Goal: Transaction & Acquisition: Purchase product/service

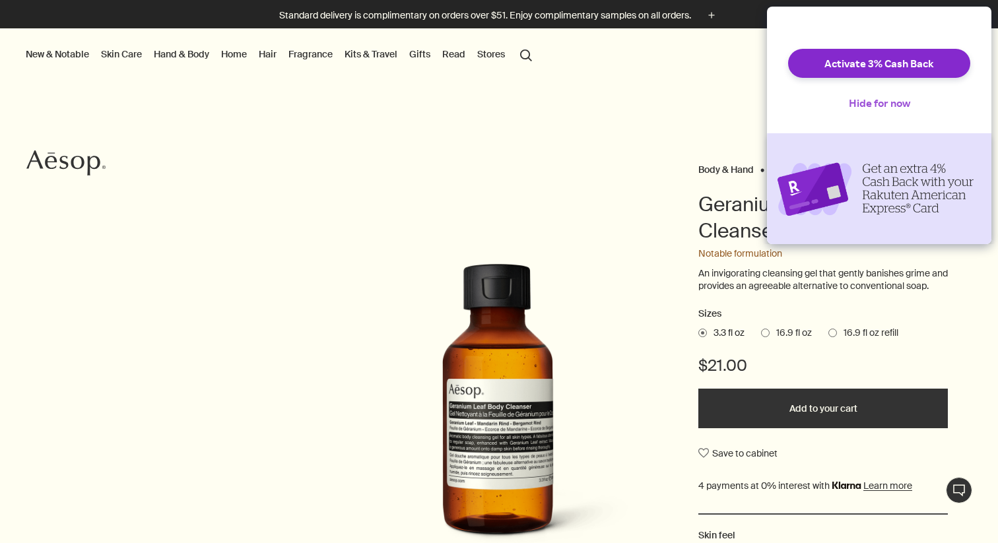
click at [883, 118] on button "Hide for now" at bounding box center [880, 102] width 83 height 29
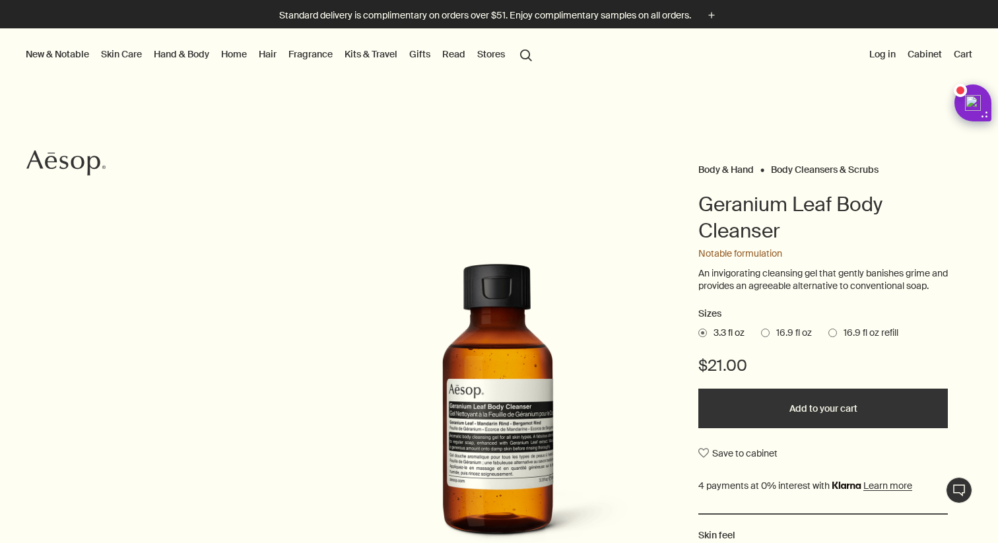
click at [225, 51] on link "Home" at bounding box center [234, 54] width 31 height 17
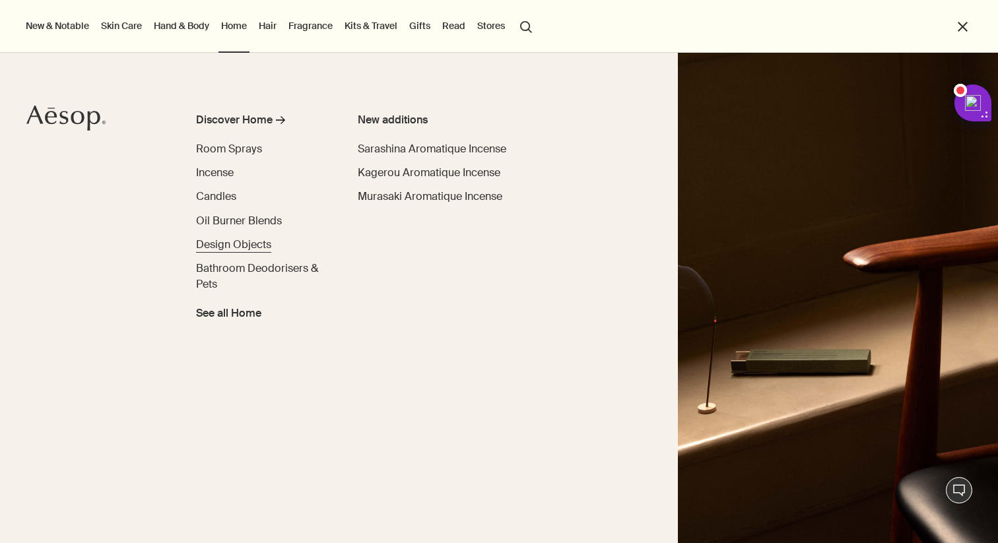
click at [240, 249] on span "Design Objects" at bounding box center [233, 245] width 75 height 14
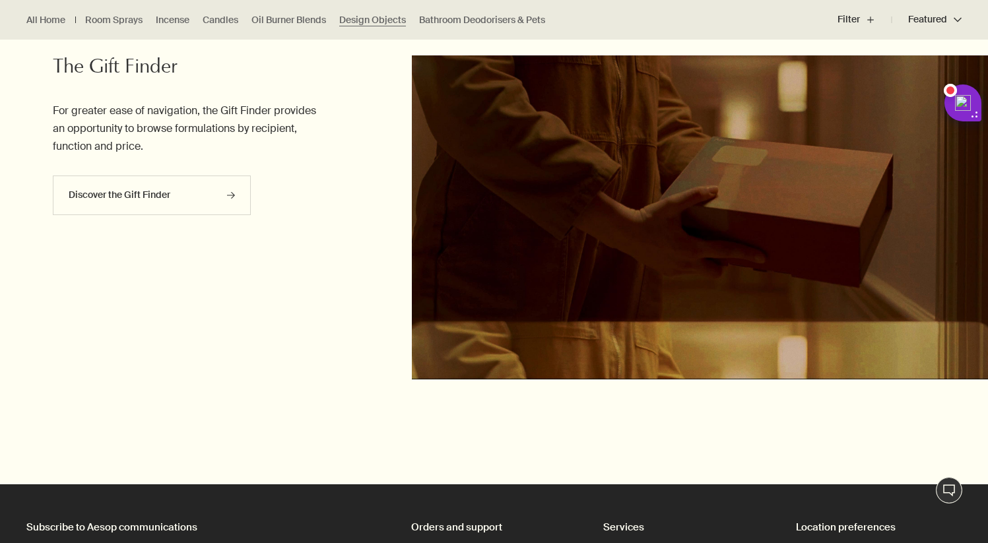
scroll to position [881, 0]
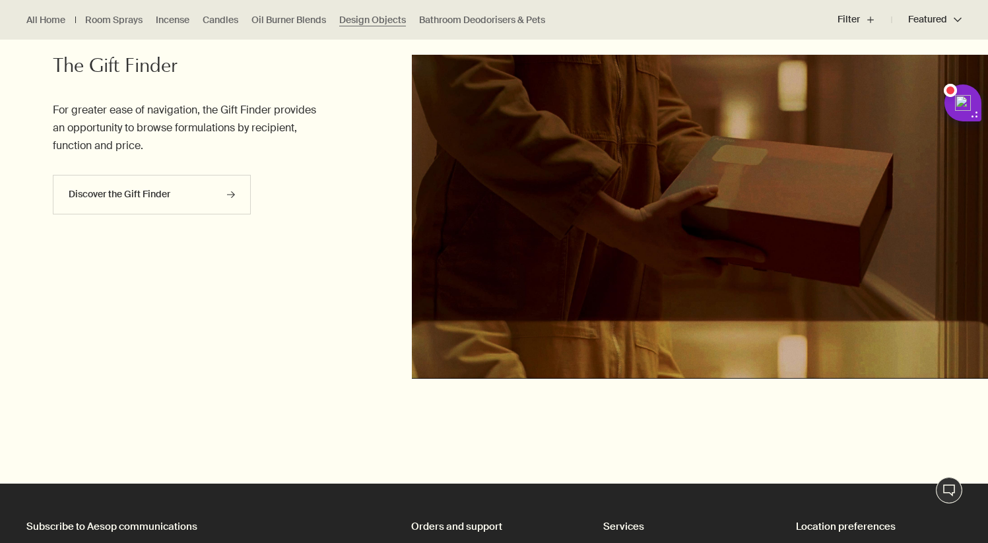
click at [213, 26] on ul "All Home Room Sprays Incense Candles Oil Burner Blends Design Objects Bathroom …" at bounding box center [289, 20] width 578 height 40
click at [214, 21] on link "Candles" at bounding box center [221, 20] width 36 height 13
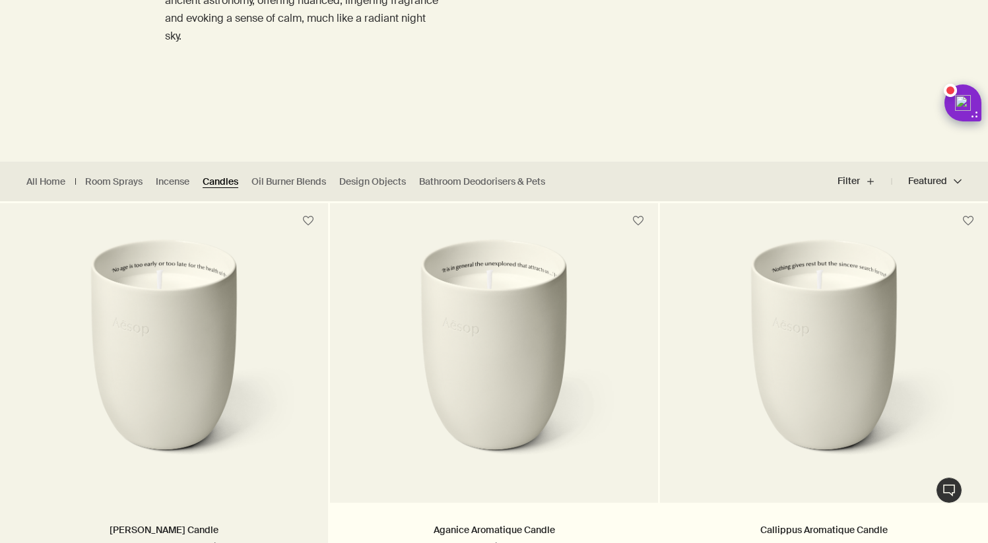
scroll to position [318, 0]
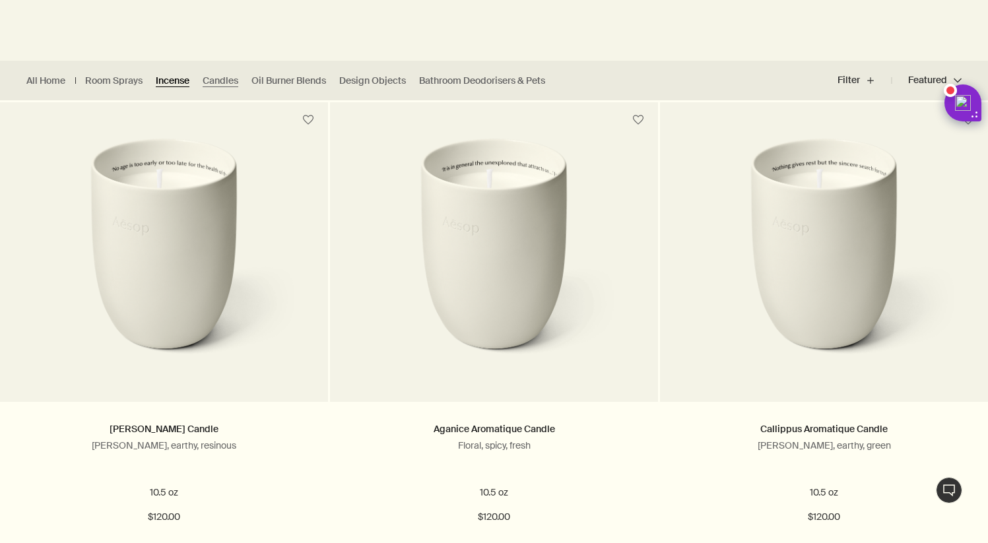
click at [169, 78] on link "Incense" at bounding box center [173, 81] width 34 height 13
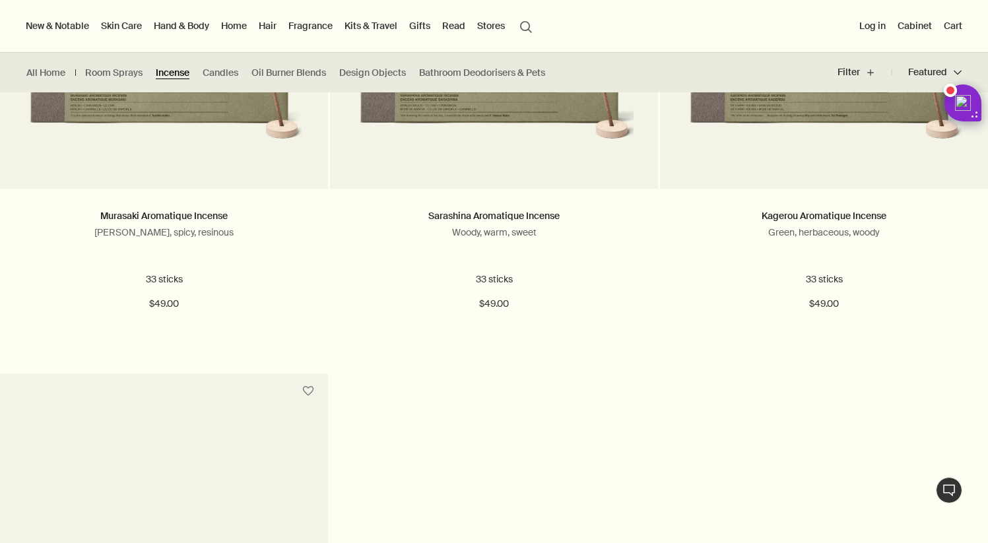
scroll to position [440, 0]
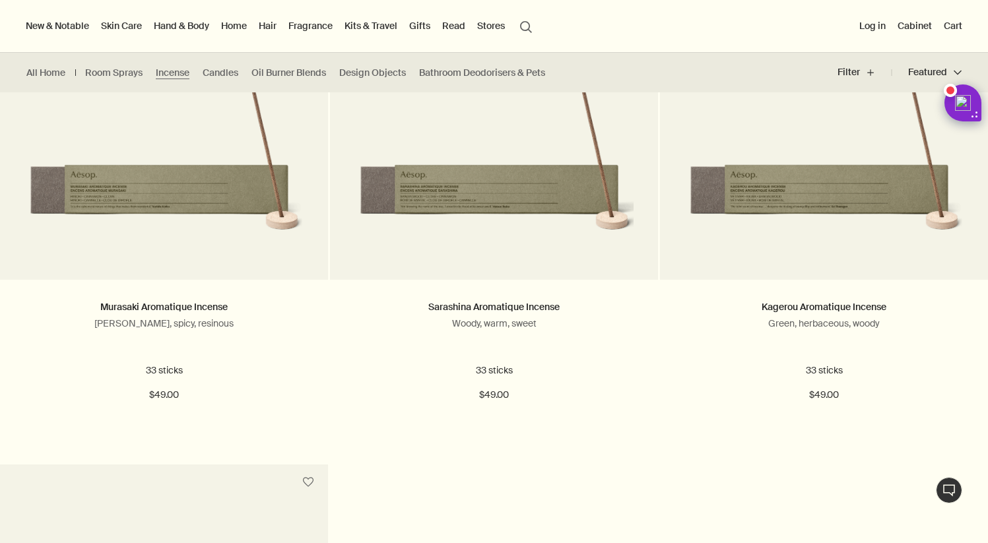
click at [94, 79] on ul "All Home Room Sprays Incense Candles Oil Burner Blends Design Objects Bathroom …" at bounding box center [289, 73] width 578 height 40
click at [95, 71] on link "Room Sprays" at bounding box center [113, 73] width 57 height 13
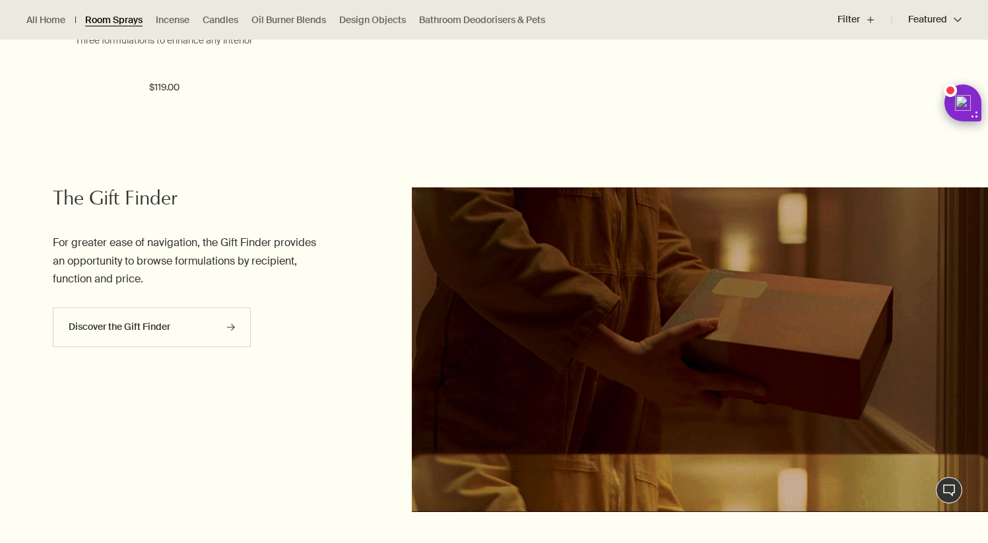
scroll to position [1333, 0]
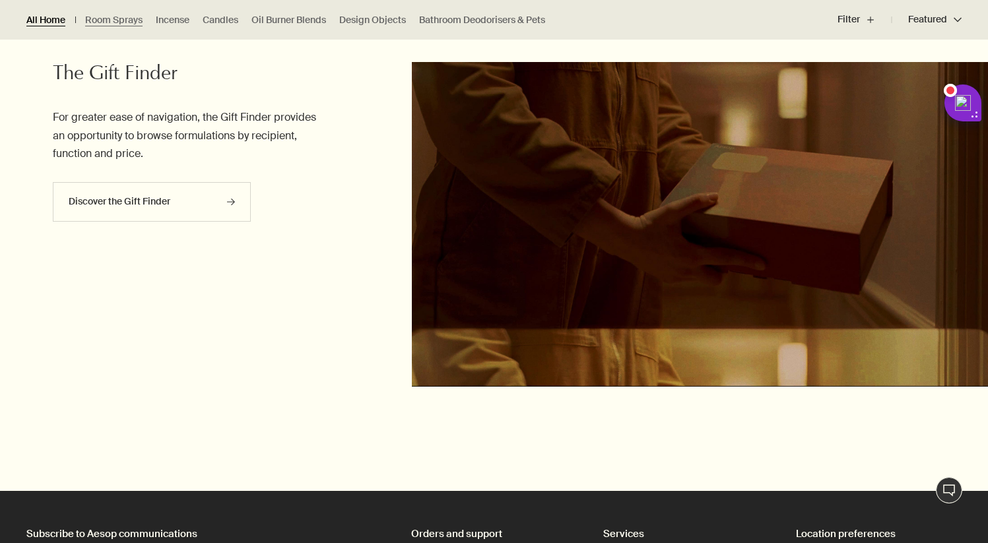
click at [62, 19] on link "All Home" at bounding box center [45, 20] width 39 height 13
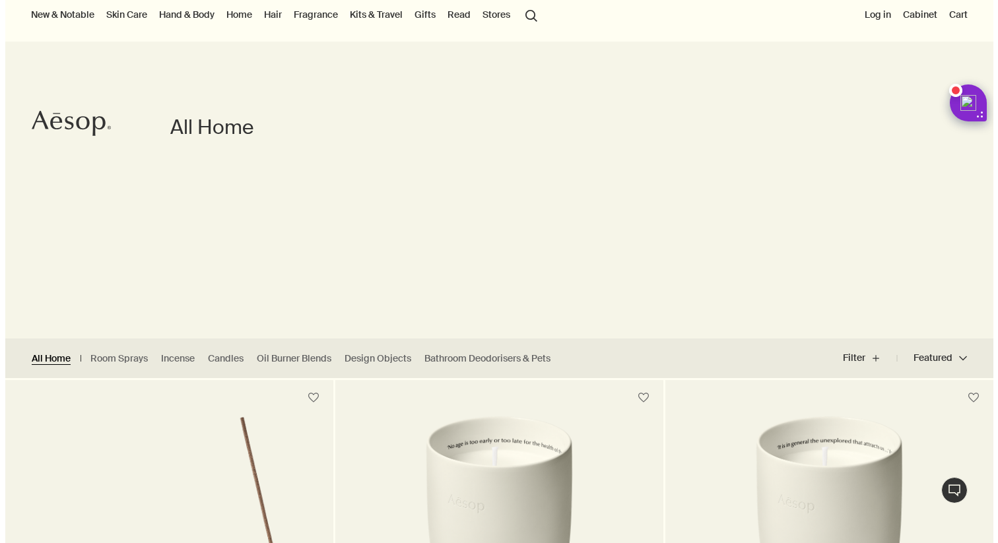
scroll to position [47, 0]
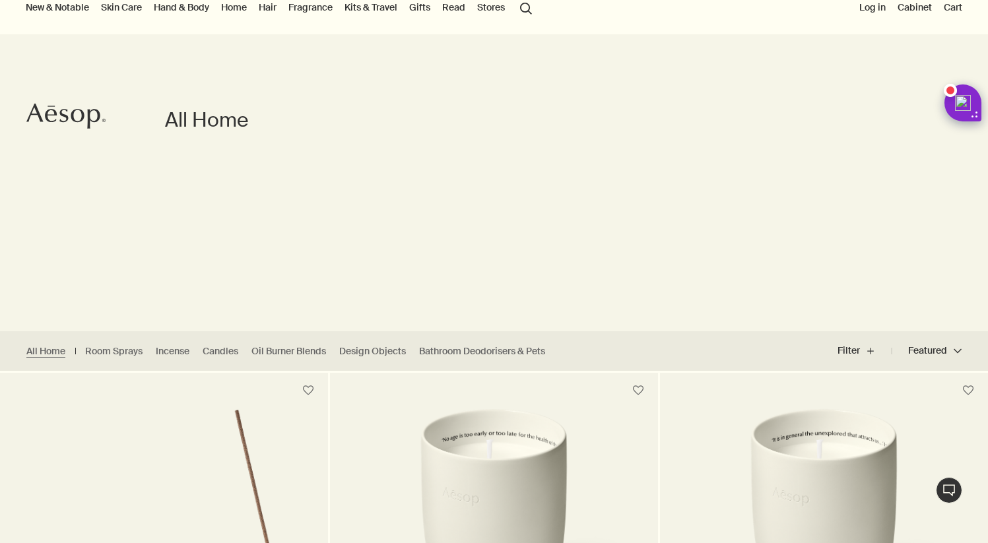
click at [113, 12] on link "Skin Care" at bounding box center [121, 7] width 46 height 17
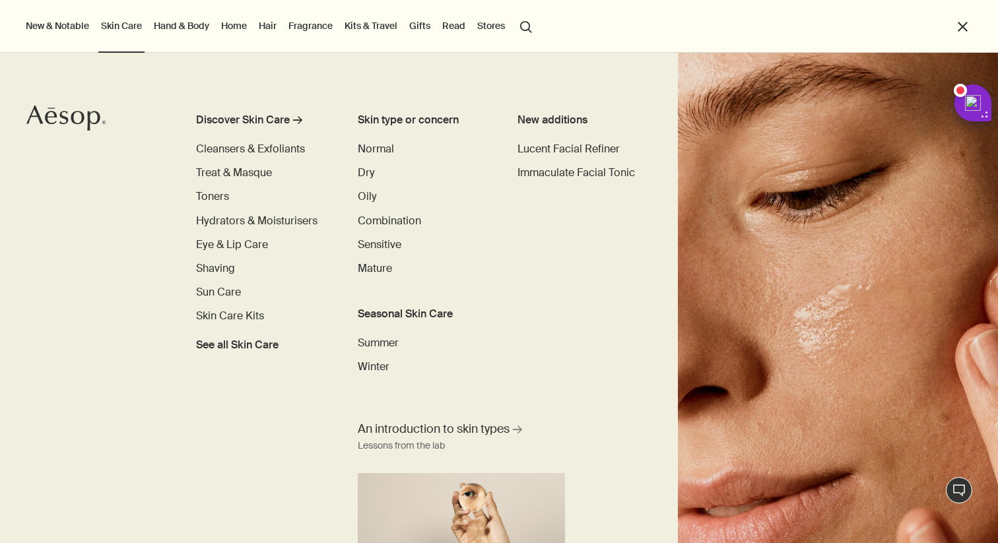
click at [52, 24] on button "New & Notable" at bounding box center [57, 25] width 69 height 17
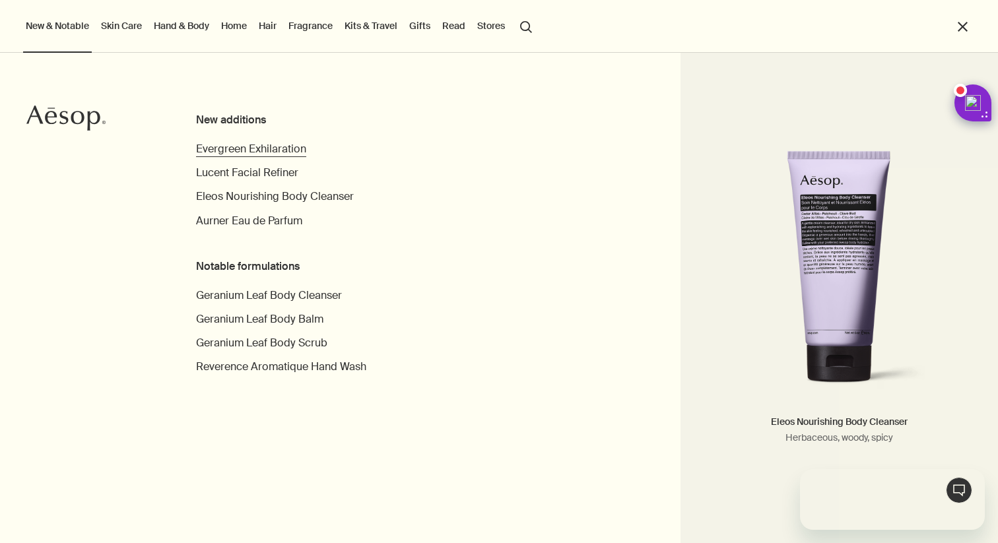
scroll to position [0, 0]
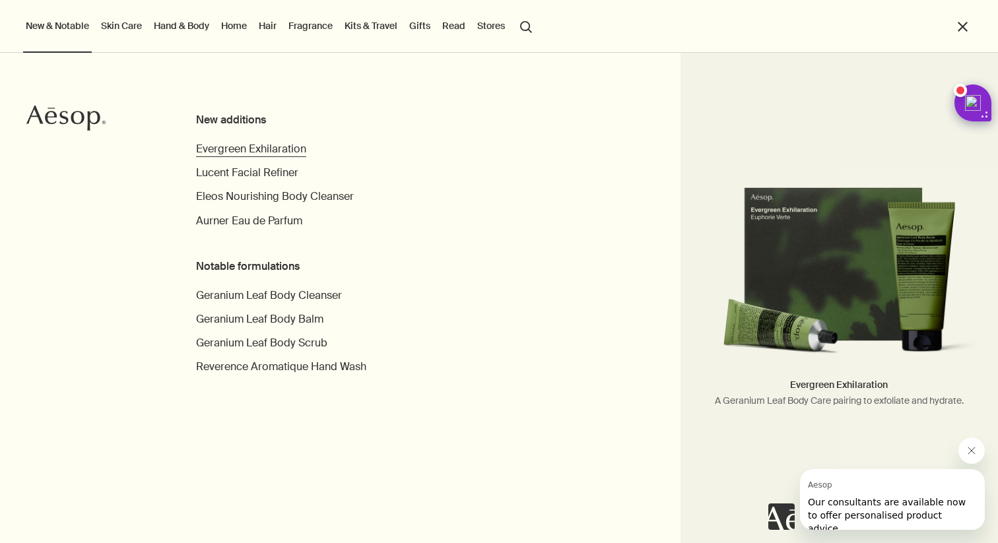
click at [298, 145] on span "Evergreen Exhilaration" at bounding box center [251, 149] width 110 height 14
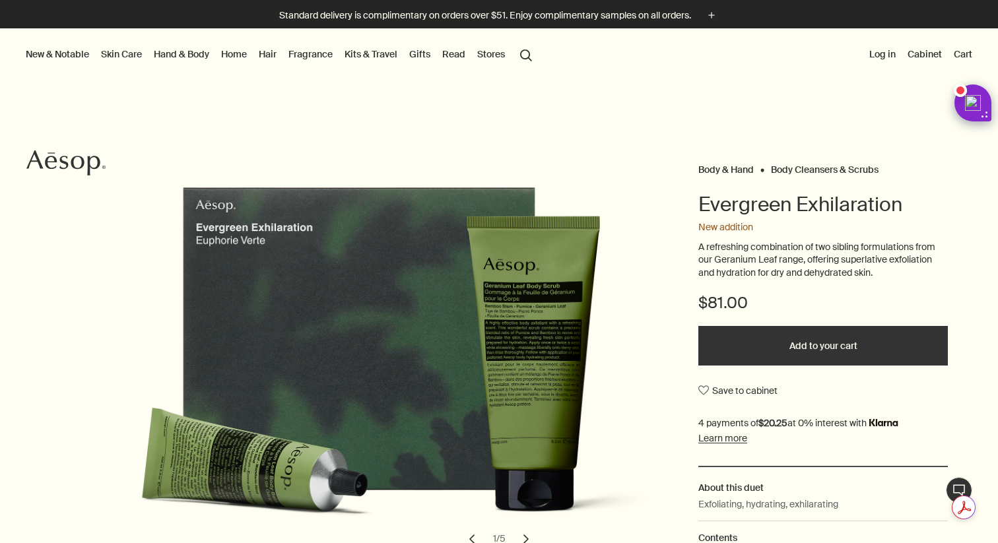
click at [233, 57] on link "Home" at bounding box center [234, 54] width 31 height 17
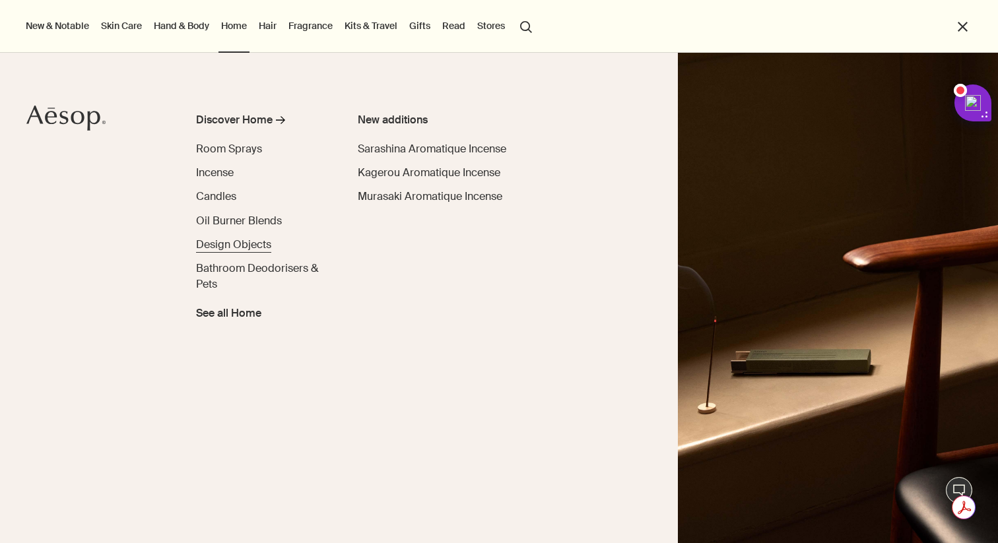
click at [232, 249] on span "Design Objects" at bounding box center [233, 245] width 75 height 14
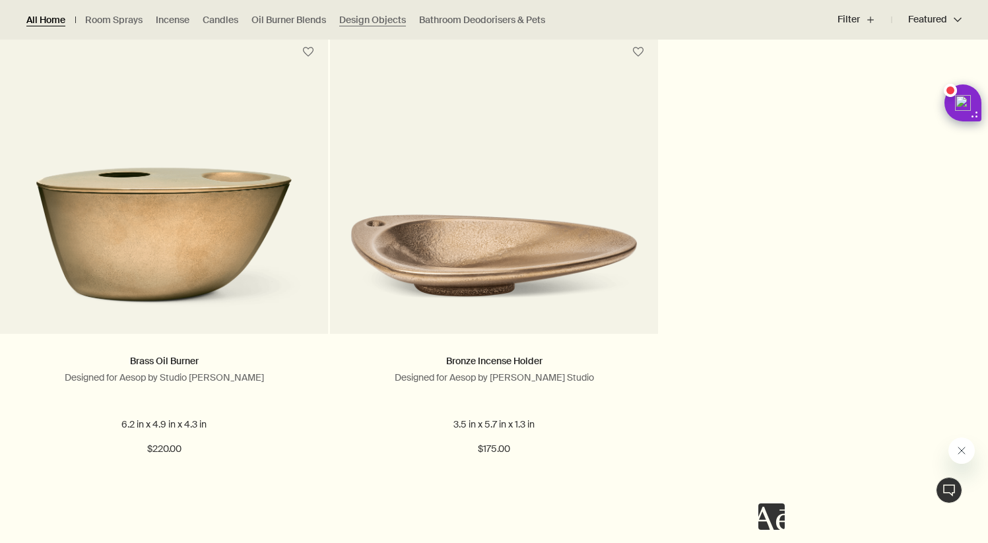
click at [33, 24] on link "All Home" at bounding box center [45, 20] width 39 height 13
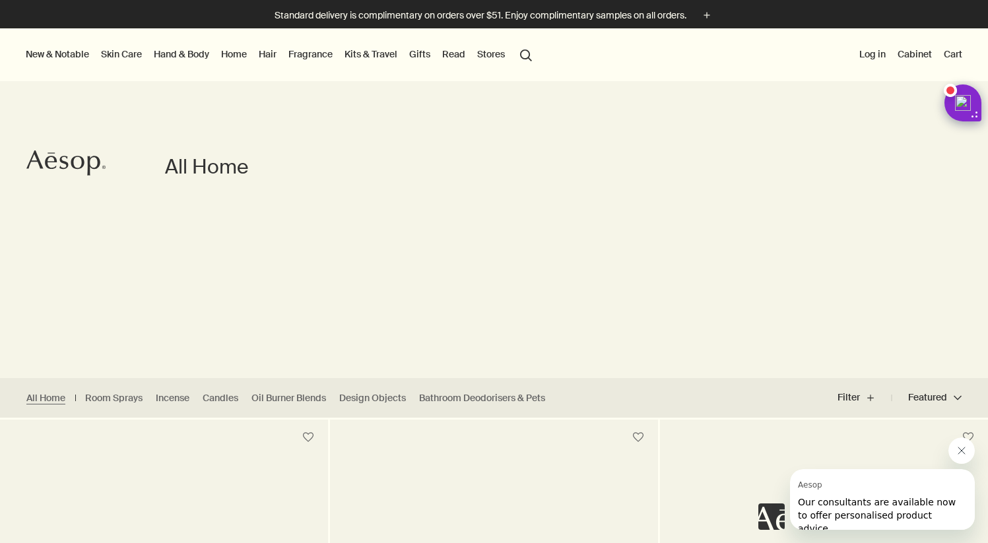
click at [193, 57] on link "Hand & Body" at bounding box center [181, 54] width 61 height 17
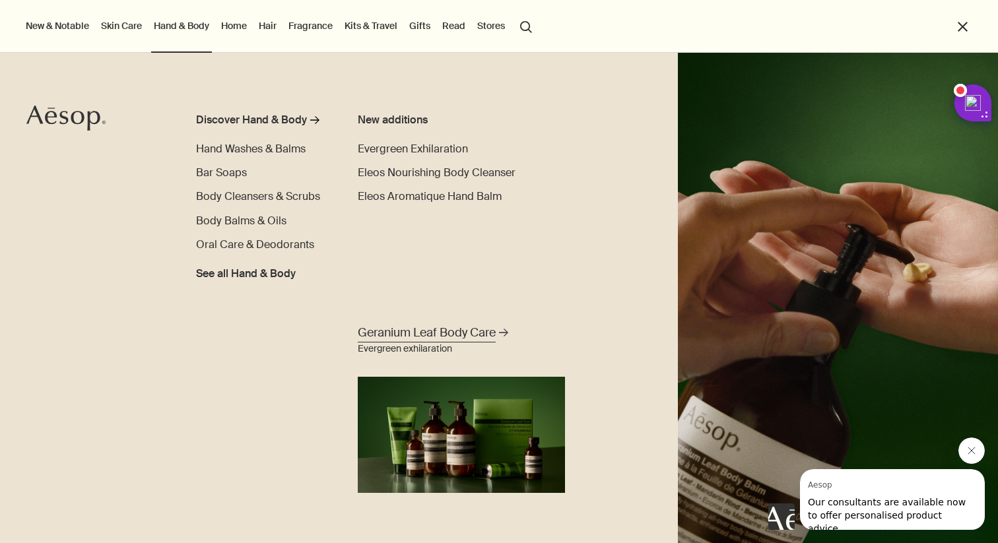
click at [392, 340] on span "Geranium Leaf Body Care" at bounding box center [427, 333] width 138 height 17
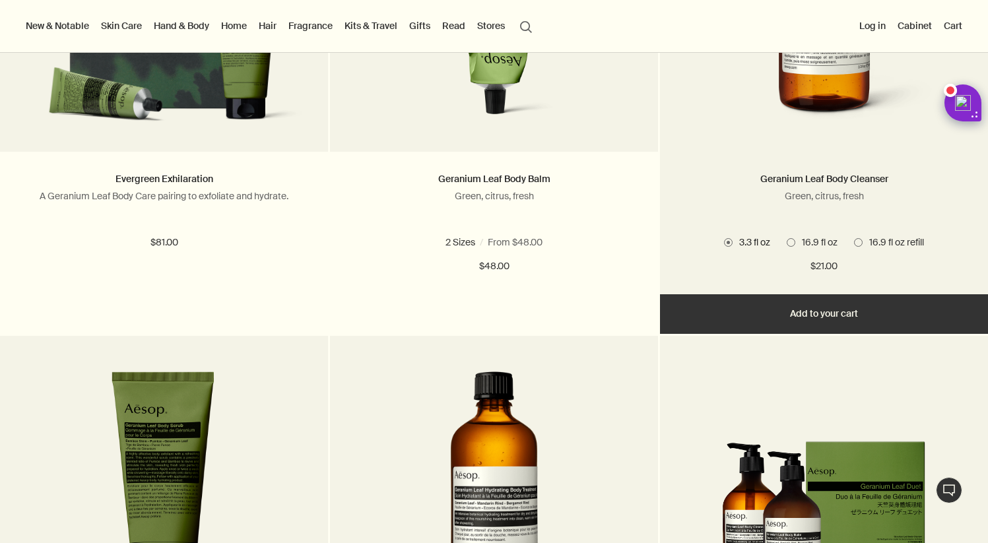
scroll to position [515, 0]
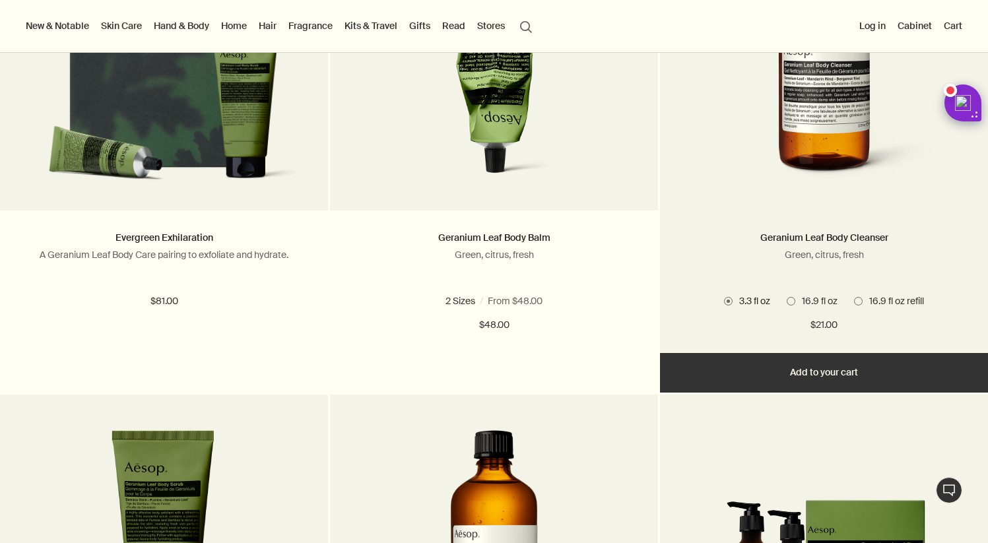
click at [882, 127] on img at bounding box center [825, 69] width 240 height 244
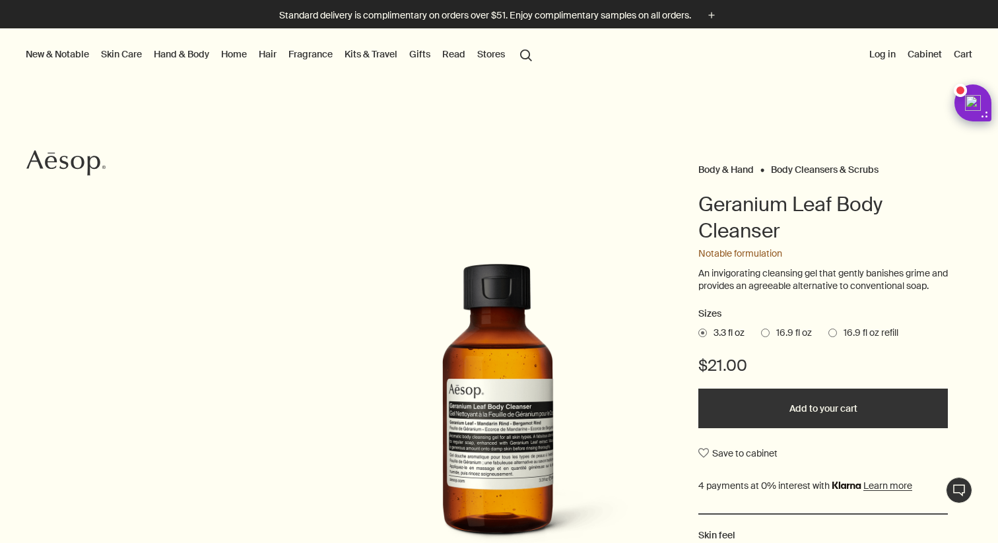
click at [829, 337] on span at bounding box center [833, 333] width 9 height 9
click at [829, 335] on input "16.9 fl oz refill" at bounding box center [829, 331] width 0 height 9
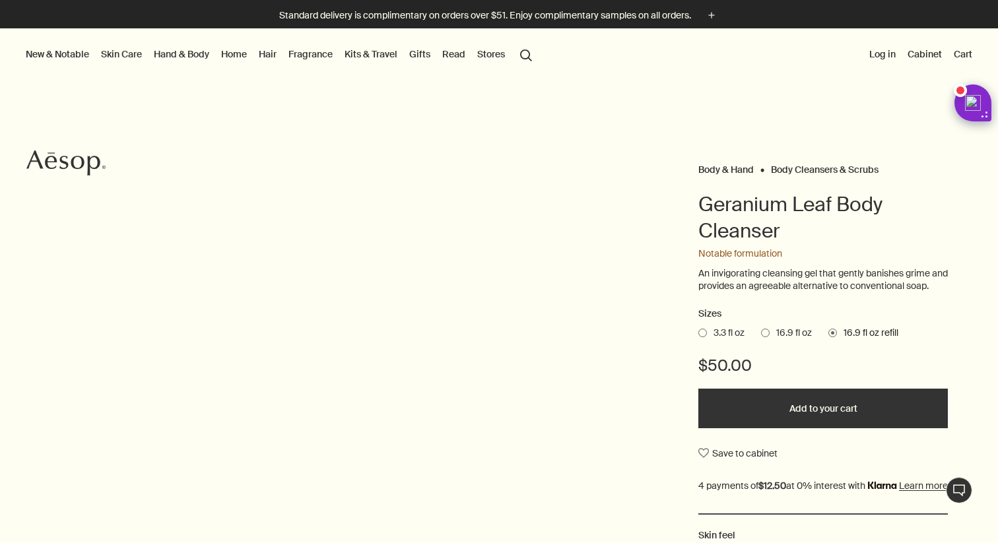
click at [781, 340] on span "16.9 fl oz" at bounding box center [791, 333] width 42 height 13
click at [761, 335] on input "16.9 fl oz" at bounding box center [761, 331] width 0 height 9
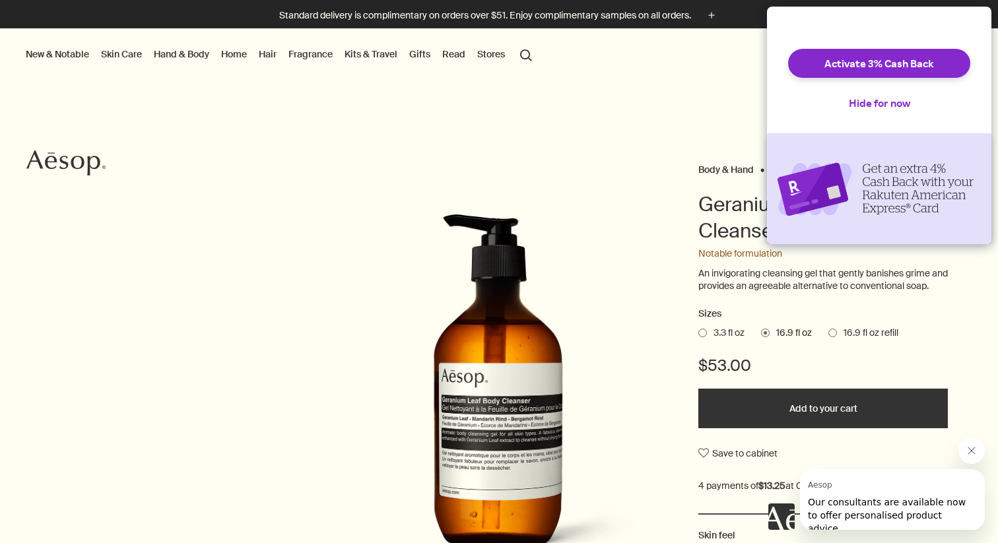
click at [859, 57] on div "Activate 3% Cash Back Hide for now" at bounding box center [879, 70] width 224 height 127
click at [859, 78] on button "Activate 3% Cash Back" at bounding box center [879, 63] width 182 height 29
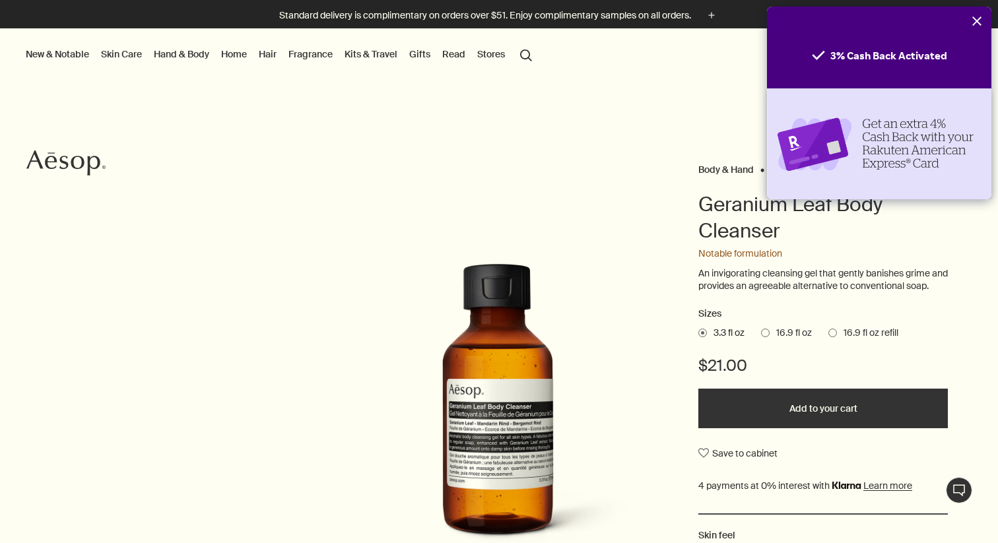
drag, startPoint x: 981, startPoint y: 14, endPoint x: 983, endPoint y: 5, distance: 9.6
click at [981, 14] on button "Close" at bounding box center [977, 21] width 29 height 29
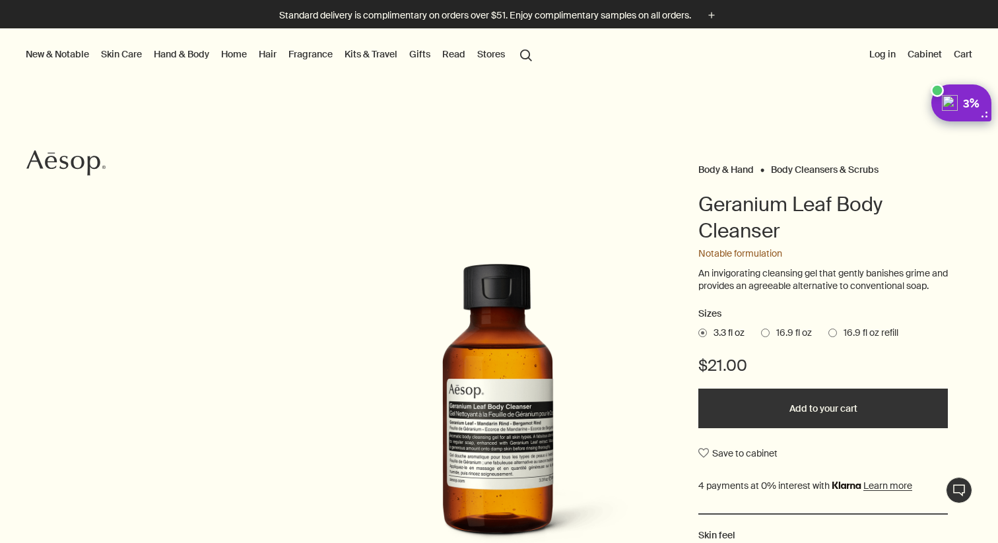
click at [762, 337] on span at bounding box center [765, 333] width 9 height 9
click at [761, 335] on input "16.9 fl oz" at bounding box center [761, 331] width 0 height 9
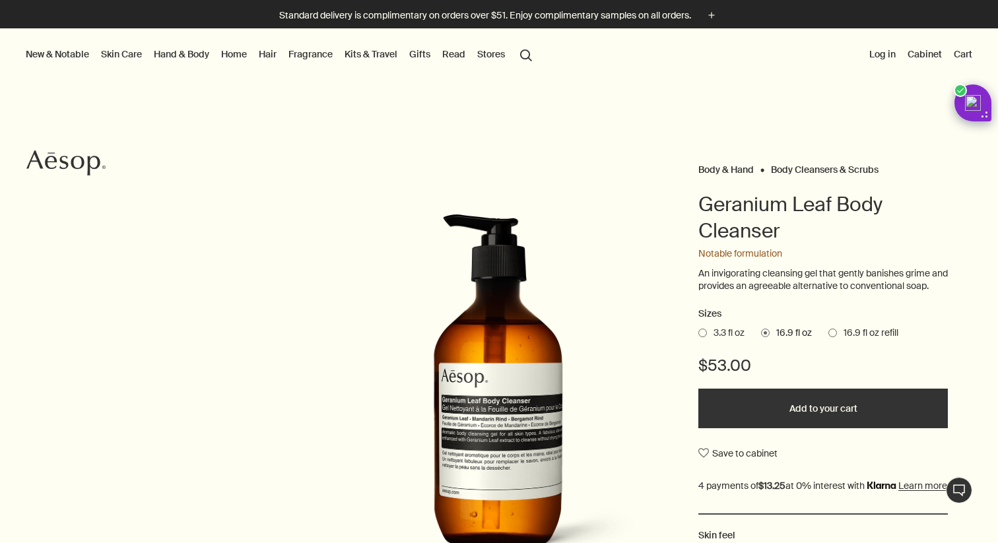
click at [866, 340] on span "16.9 fl oz refill" at bounding box center [867, 333] width 61 height 13
click at [829, 335] on input "16.9 fl oz refill" at bounding box center [829, 331] width 0 height 9
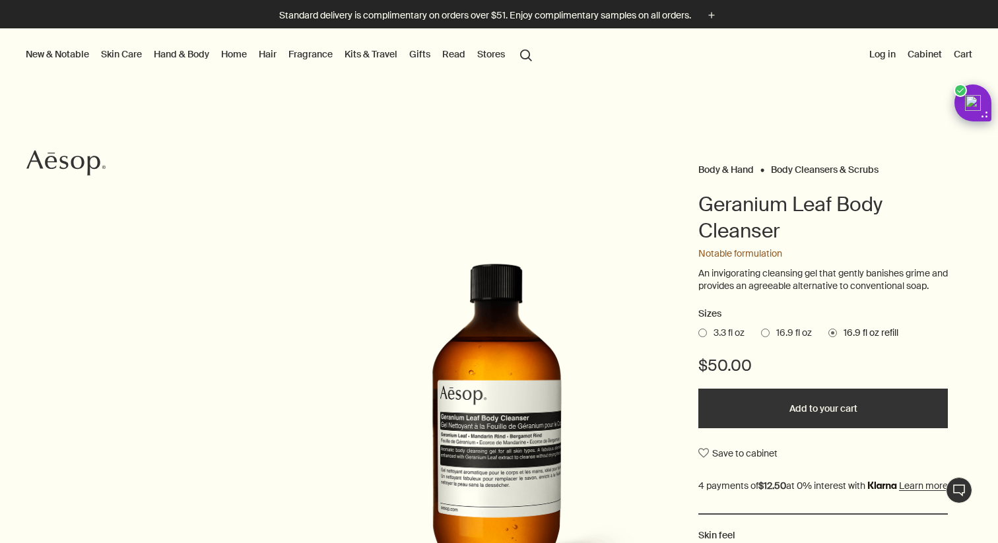
click at [776, 343] on ul "3.3 fl oz 16.9 fl oz 16.9 fl oz refill" at bounding box center [824, 333] width 250 height 18
click at [776, 340] on span "16.9 fl oz" at bounding box center [791, 333] width 42 height 13
click at [761, 335] on input "16.9 fl oz" at bounding box center [761, 331] width 0 height 9
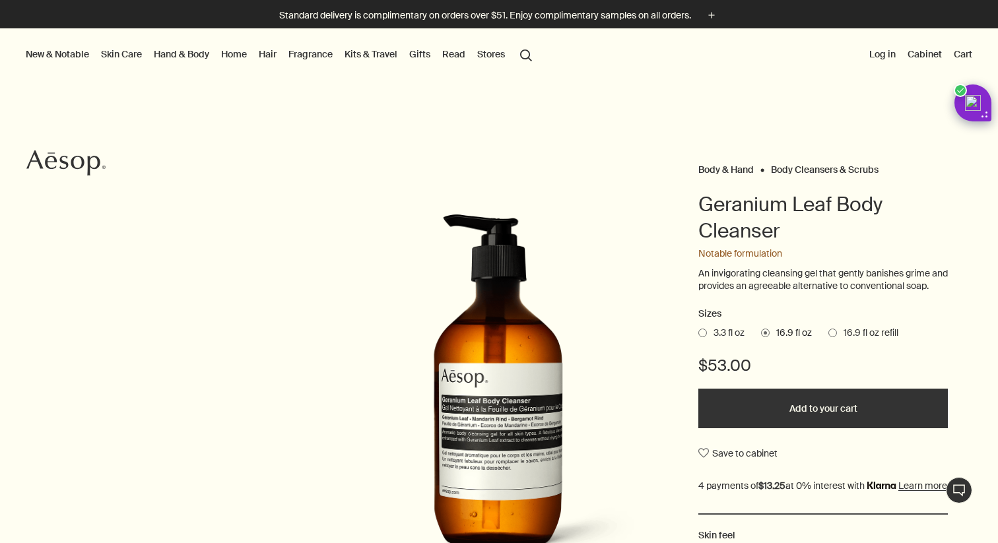
click at [771, 424] on button "Add to your cart" at bounding box center [824, 409] width 250 height 40
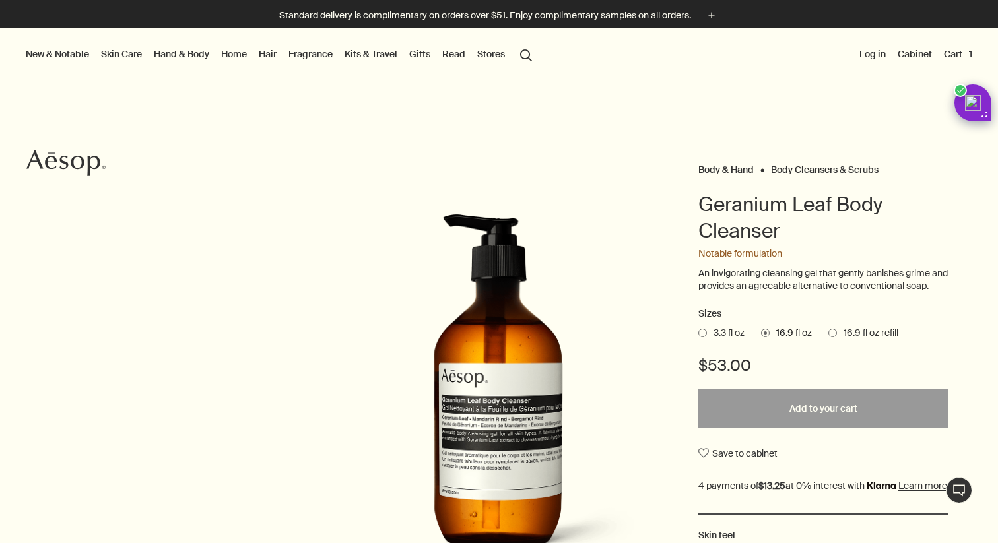
click at [946, 55] on button "Cart 1" at bounding box center [959, 54] width 34 height 17
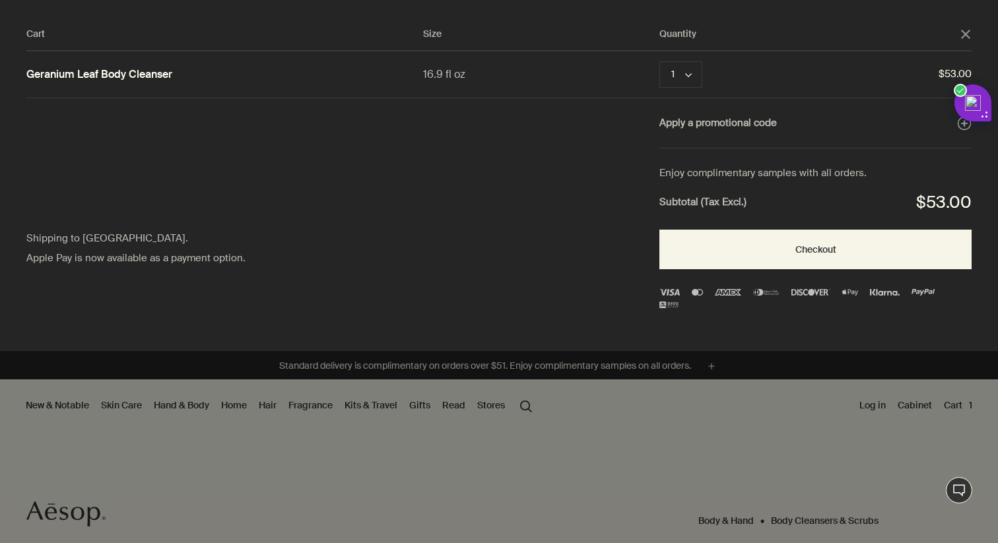
click at [973, 34] on div "Cart Size Quantity close Geranium Leaf Body Cleanser 16.9 fl oz 1 chevron Remov…" at bounding box center [512, 175] width 1025 height 351
click at [968, 26] on div "Cart Size Quantity close" at bounding box center [499, 38] width 946 height 25
click at [968, 31] on polygon "Close" at bounding box center [965, 34] width 9 height 9
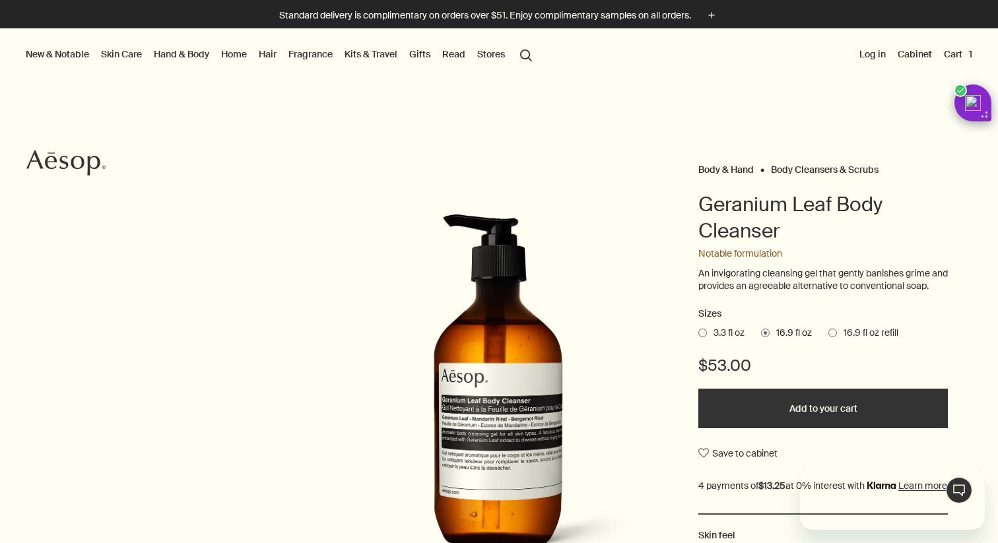
click at [191, 48] on link "Hand & Body" at bounding box center [181, 54] width 61 height 17
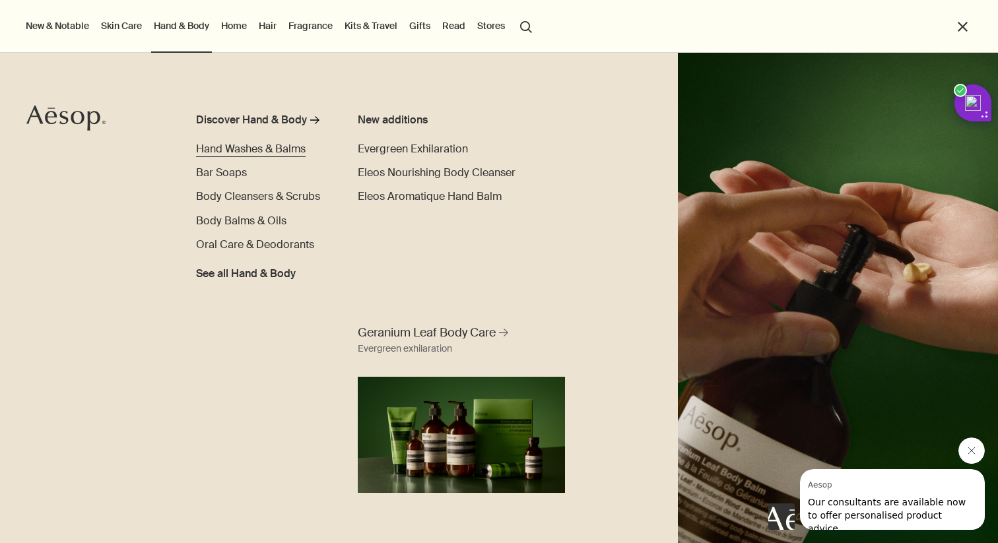
click at [226, 143] on span "Hand Washes & Balms" at bounding box center [251, 149] width 110 height 14
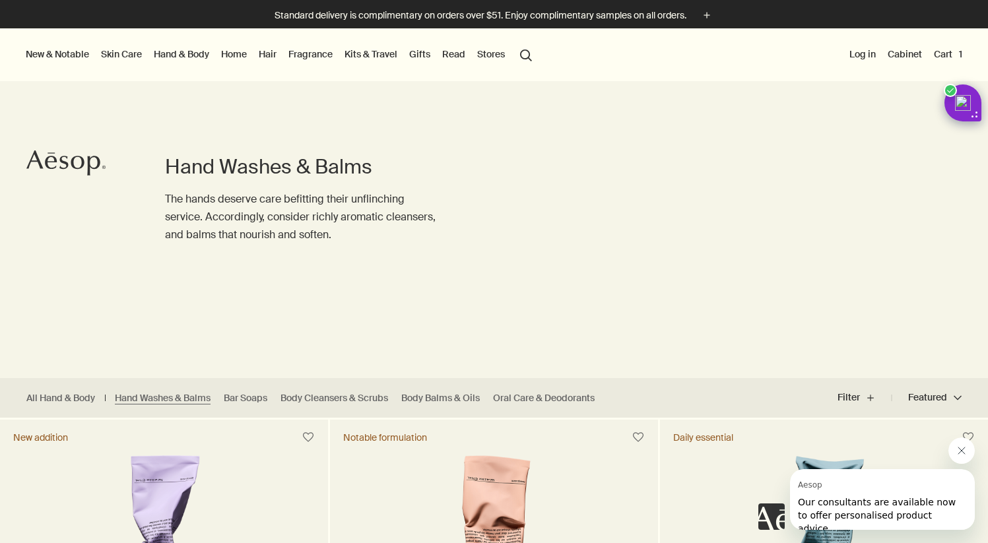
click at [203, 55] on link "Hand & Body" at bounding box center [181, 54] width 61 height 17
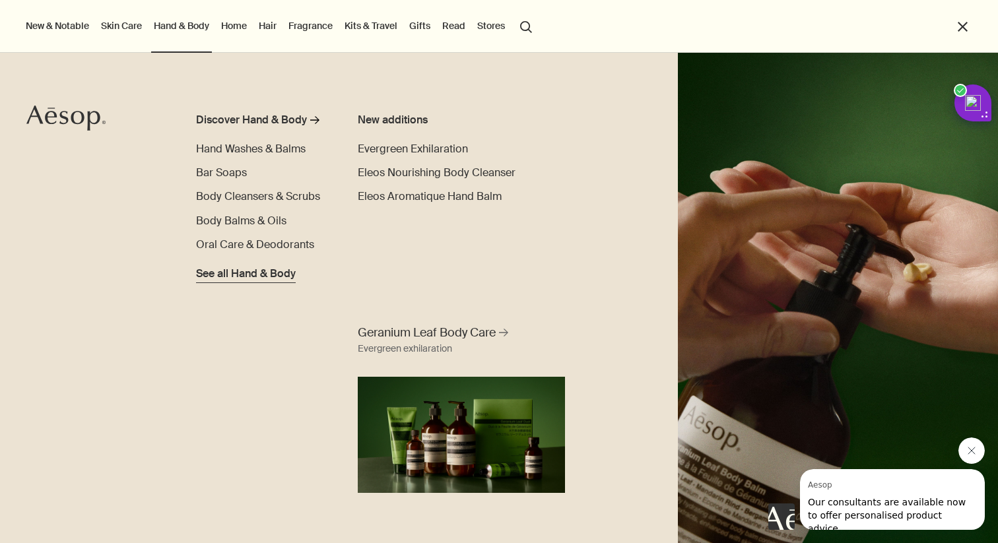
click at [248, 269] on span "See all Hand & Body" at bounding box center [246, 274] width 100 height 16
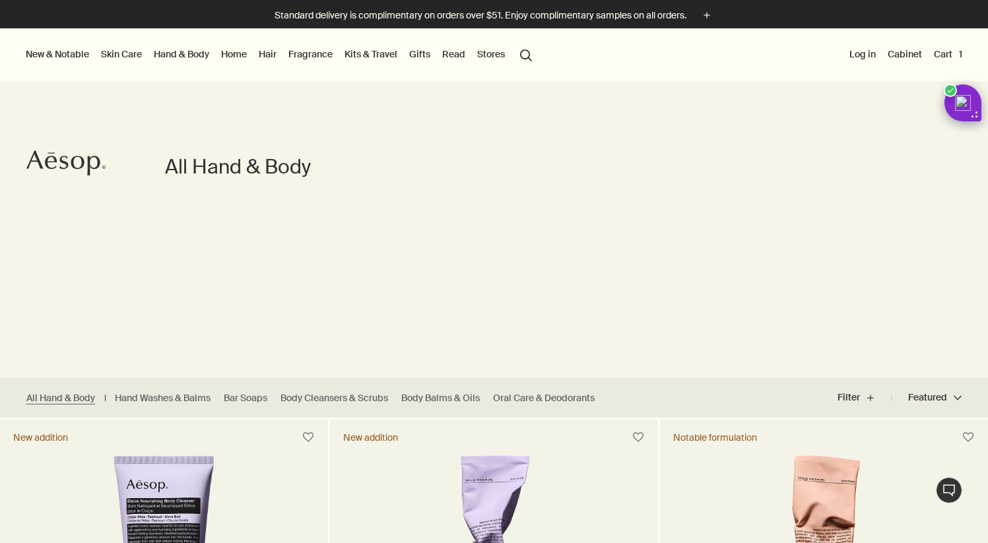
click at [177, 59] on link "Hand & Body" at bounding box center [181, 54] width 61 height 17
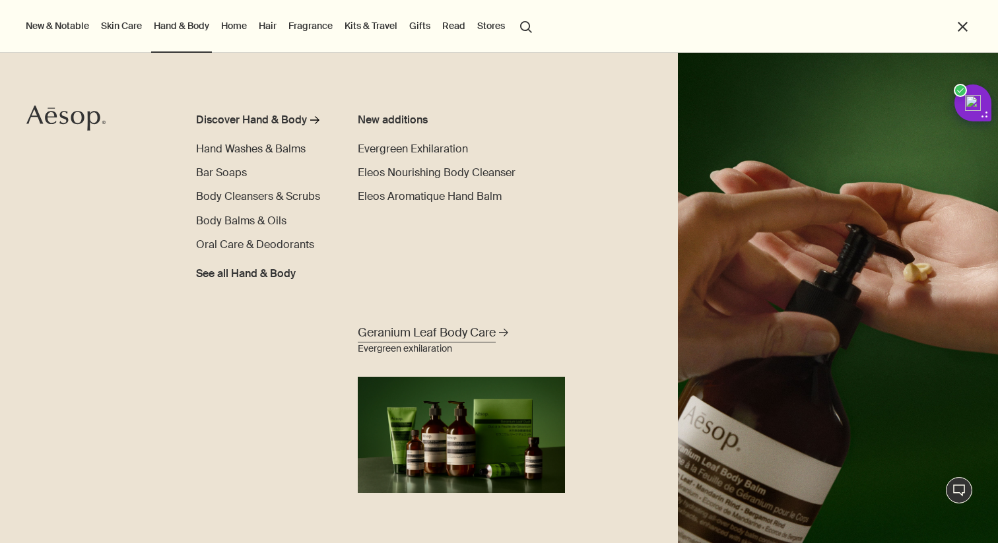
click at [409, 432] on link "Geranium Leaf Body Care rightArrow Evergreen exhilaration" at bounding box center [462, 408] width 214 height 172
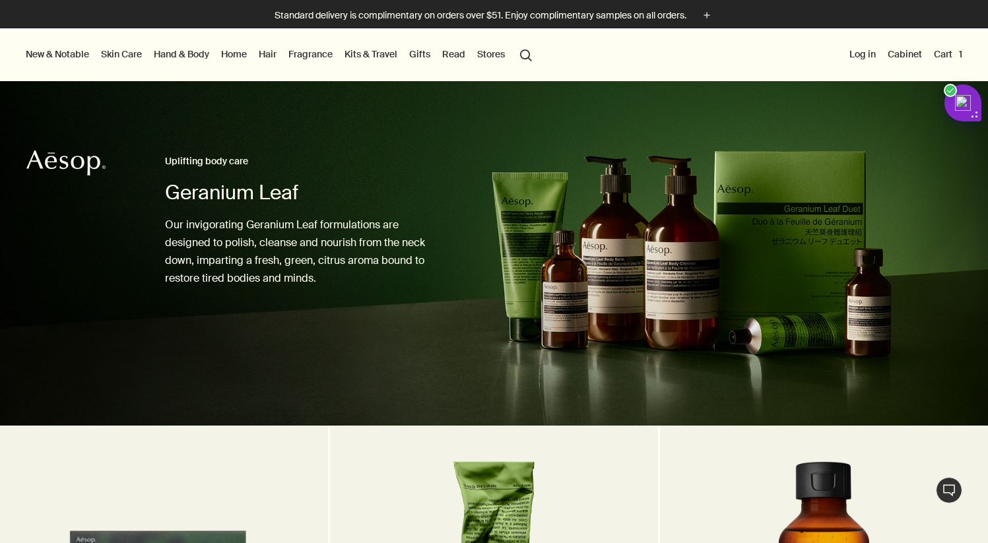
click at [193, 48] on link "Hand & Body" at bounding box center [181, 54] width 61 height 17
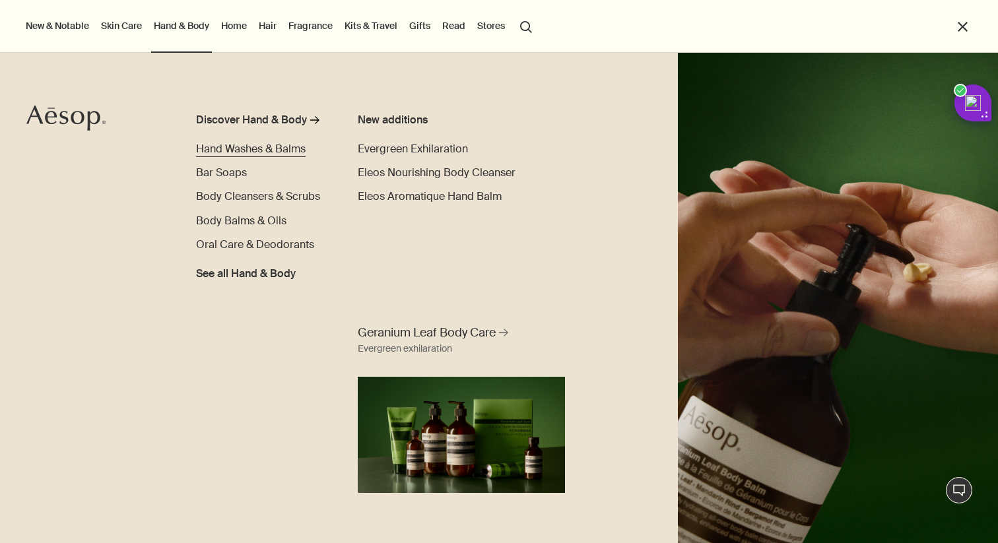
click at [228, 143] on span "Hand Washes & Balms" at bounding box center [251, 149] width 110 height 14
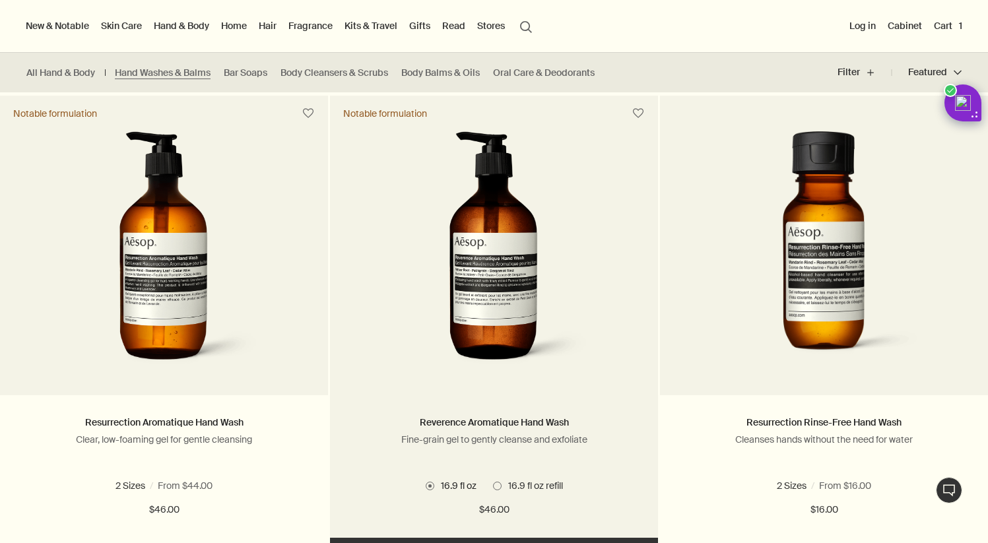
scroll to position [796, 0]
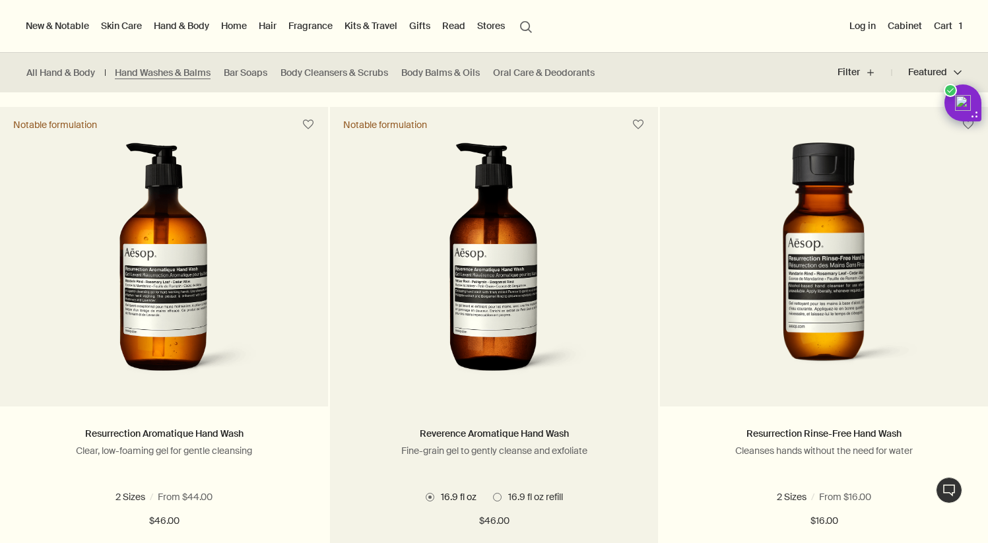
click at [537, 311] on img at bounding box center [494, 265] width 197 height 244
